Goal: Task Accomplishment & Management: Manage account settings

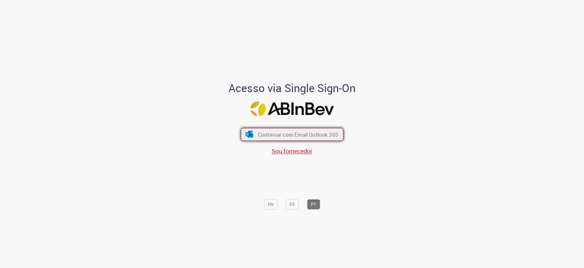
click at [306, 132] on span "Continuar com Email Outlook 365" at bounding box center [298, 134] width 80 height 7
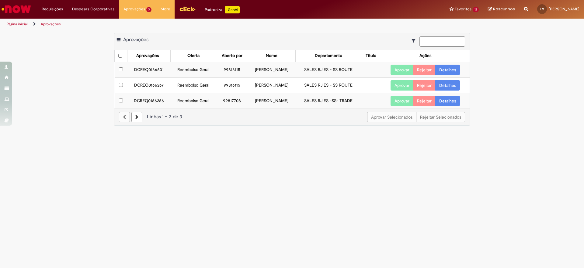
click at [453, 102] on link "Detalhes" at bounding box center [448, 101] width 25 height 10
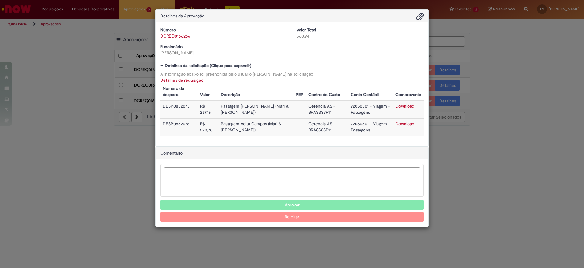
click at [292, 203] on button "Aprovar" at bounding box center [292, 204] width 264 height 10
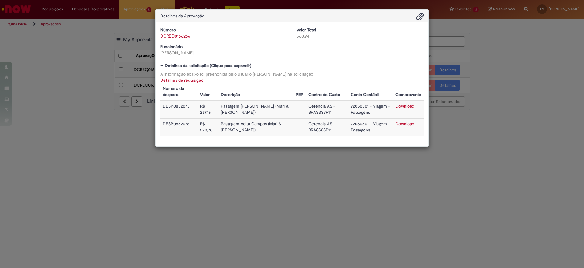
click at [478, 67] on div "Detalhes da Aprovação Número DCREQ0166266 Valor Total 560,94 Funcionário [PERSO…" at bounding box center [292, 134] width 584 height 268
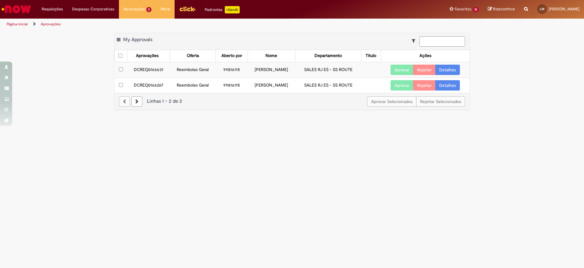
click at [443, 84] on link "Detalhes" at bounding box center [448, 85] width 25 height 10
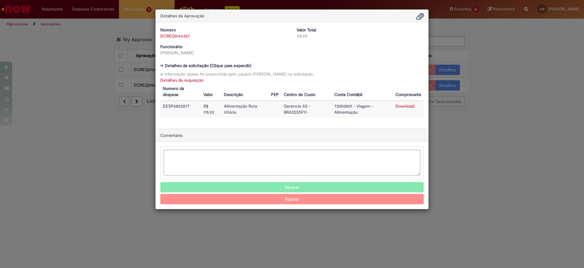
click at [285, 190] on button "Aprovar" at bounding box center [292, 187] width 264 height 10
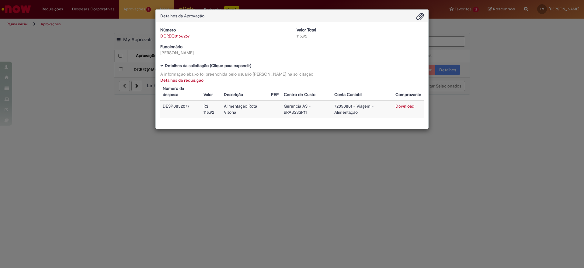
click at [378, 204] on div "Detalhes da Aprovação Número DCREQ0166267 Valor Total 115,92 Funcionário [PERSO…" at bounding box center [292, 134] width 584 height 268
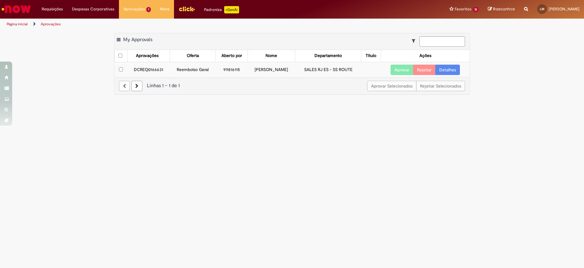
click at [448, 69] on link "Detalhes" at bounding box center [448, 70] width 25 height 10
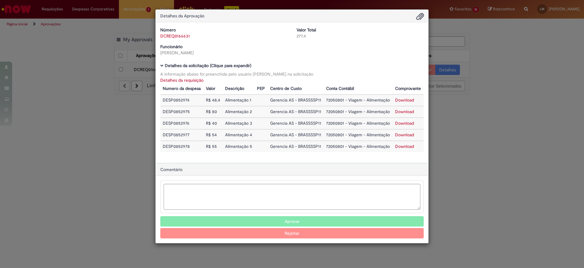
click at [298, 223] on button "Aprovar" at bounding box center [292, 221] width 264 height 10
